Goal: Task Accomplishment & Management: Manage account settings

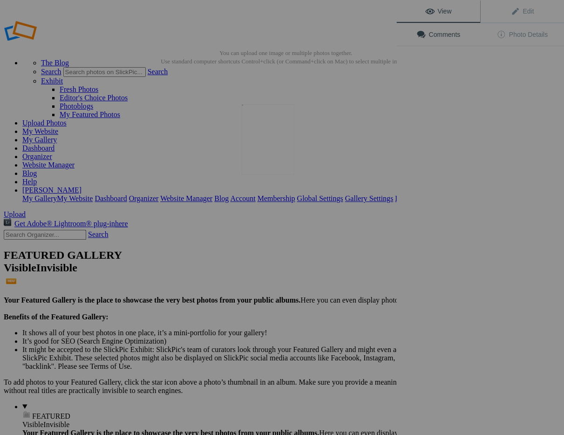
click at [262, 153] on img at bounding box center [268, 139] width 53 height 70
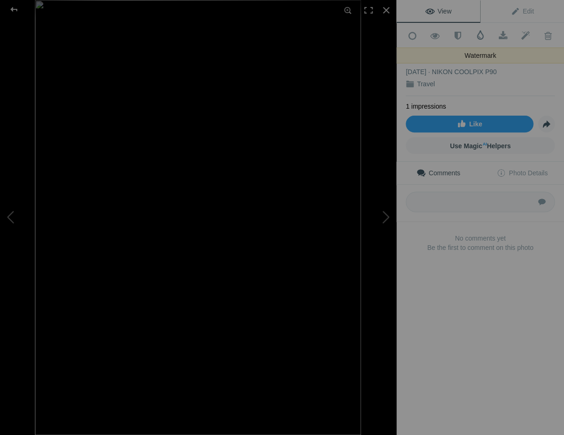
click at [479, 31] on span at bounding box center [480, 34] width 9 height 9
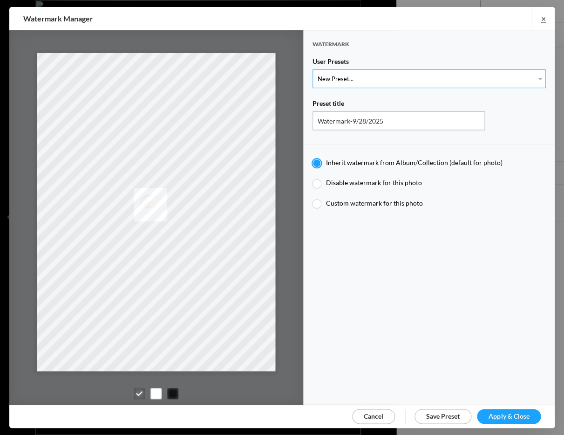
select select "1: Object"
type input "Watermark-7/22/2025"
radio input "false"
radio input "true"
type input "Jim Liskovec"
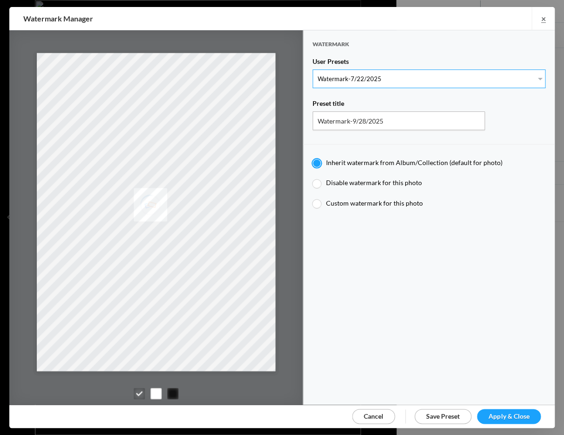
radio input "false"
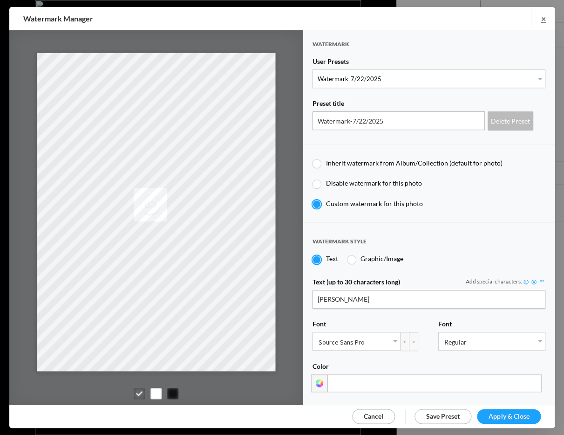
click at [518, 416] on span "Apply & Close" at bounding box center [509, 416] width 41 height 8
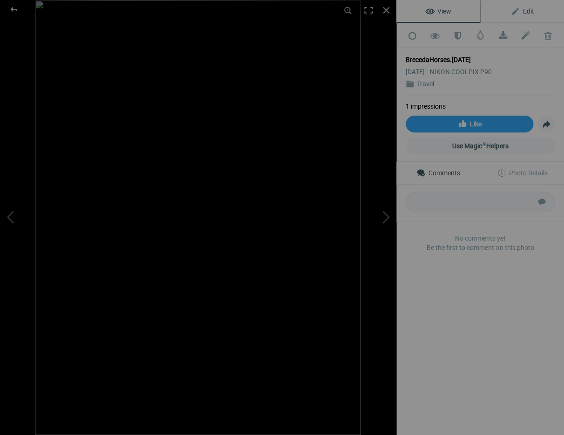
click at [527, 9] on span "Edit" at bounding box center [521, 10] width 23 height 7
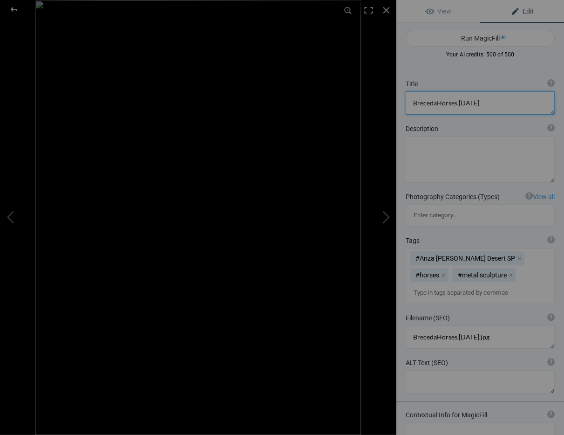
click at [412, 100] on textarea at bounding box center [480, 102] width 149 height 23
click at [460, 102] on textarea at bounding box center [480, 102] width 149 height 23
click at [459, 102] on textarea at bounding box center [480, 102] width 149 height 23
drag, startPoint x: 509, startPoint y: 101, endPoint x: 515, endPoint y: 102, distance: 6.1
click at [508, 101] on textarea at bounding box center [480, 102] width 149 height 23
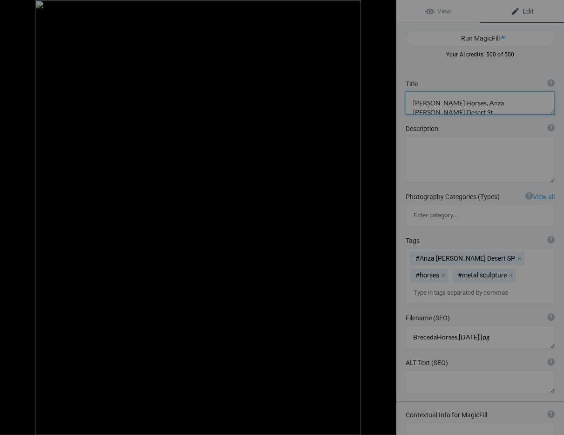
scroll to position [1, 0]
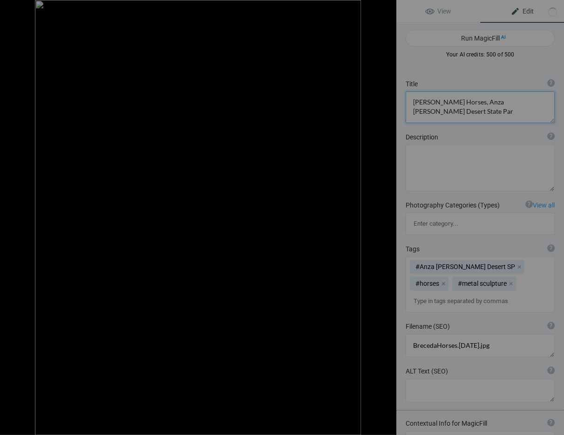
type textarea "[PERSON_NAME] Horses, Anza [PERSON_NAME][GEOGRAPHIC_DATA]"
click at [386, 7] on div at bounding box center [386, 10] width 20 height 20
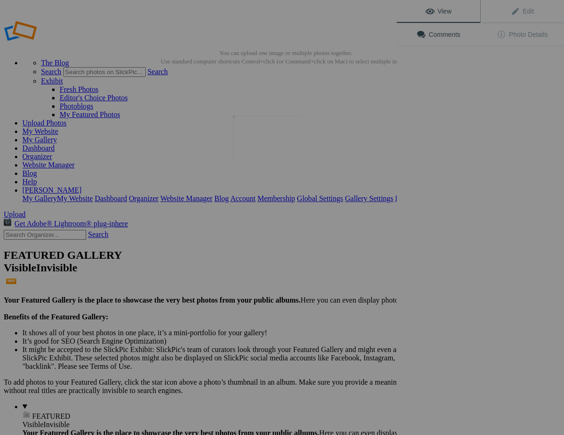
click at [277, 136] on img at bounding box center [268, 138] width 70 height 47
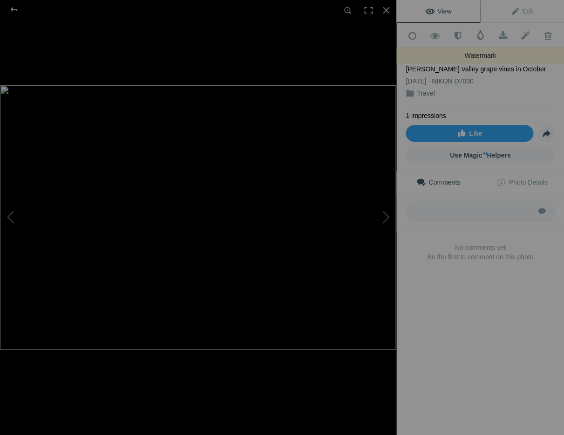
click at [480, 37] on span at bounding box center [480, 34] width 9 height 9
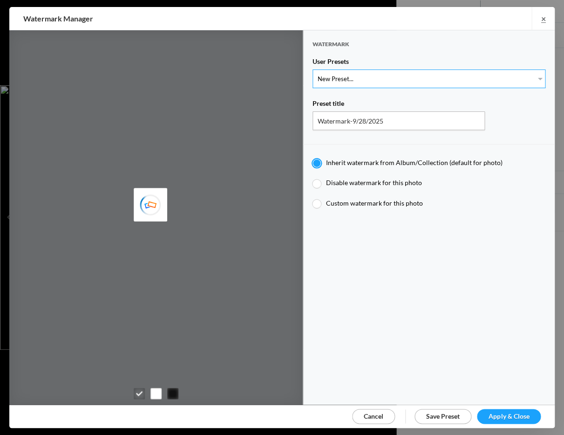
select select "1: Object"
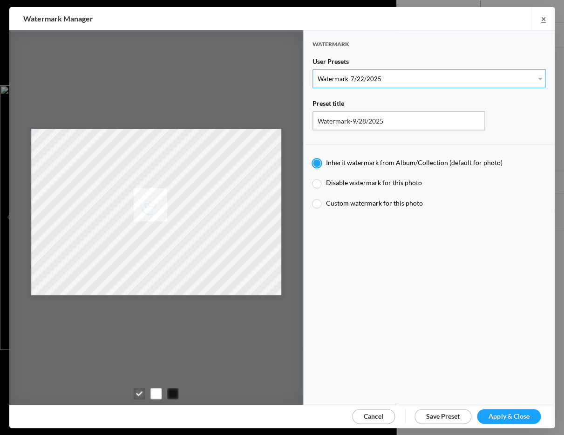
type input "Watermark-7/22/2025"
radio input "false"
radio input "true"
type input "Jim Liskovec"
radio input "false"
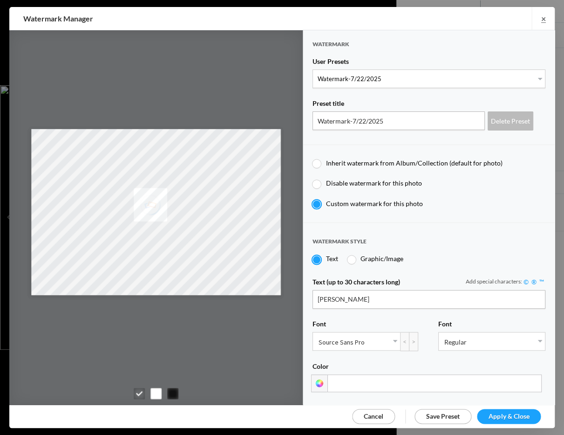
click at [498, 416] on span "Apply & Close" at bounding box center [509, 416] width 41 height 8
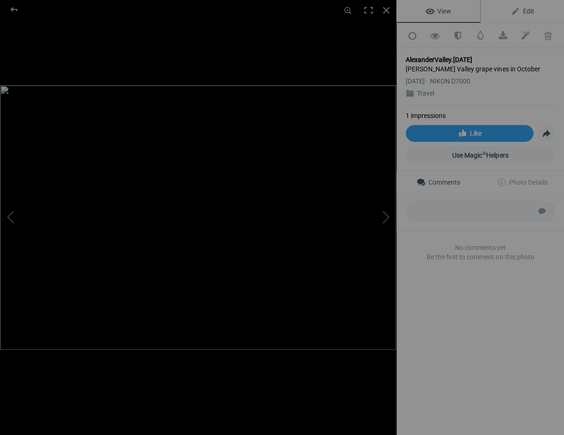
click at [530, 9] on span "Edit" at bounding box center [521, 10] width 23 height 7
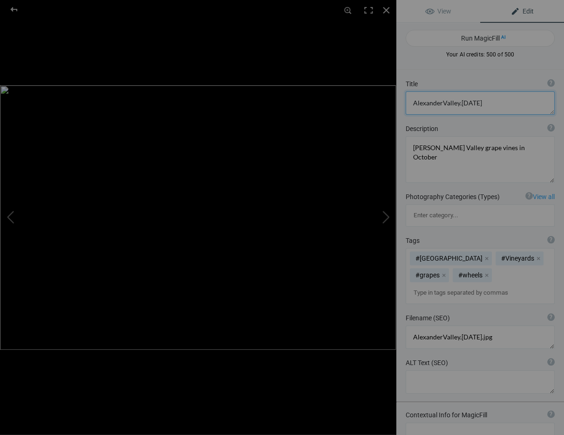
click at [482, 102] on textarea at bounding box center [480, 102] width 149 height 23
click at [440, 102] on textarea at bounding box center [480, 102] width 149 height 23
click at [463, 102] on textarea at bounding box center [480, 102] width 149 height 23
type textarea "Alexander Valley Vineyard"
click at [385, 8] on div at bounding box center [386, 10] width 20 height 20
